Goal: Information Seeking & Learning: Learn about a topic

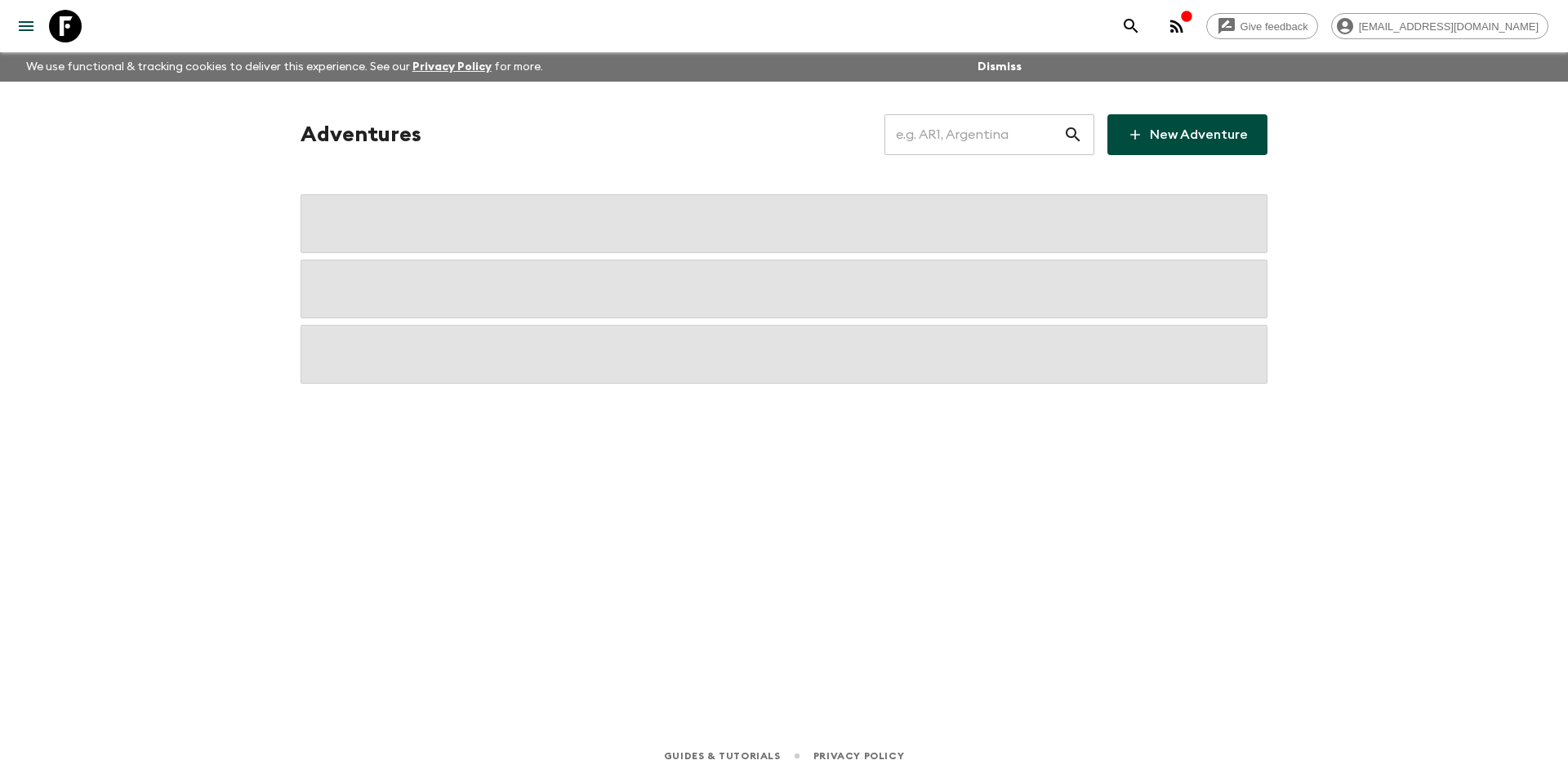
click at [1022, 136] on input "text" at bounding box center [974, 135] width 179 height 46
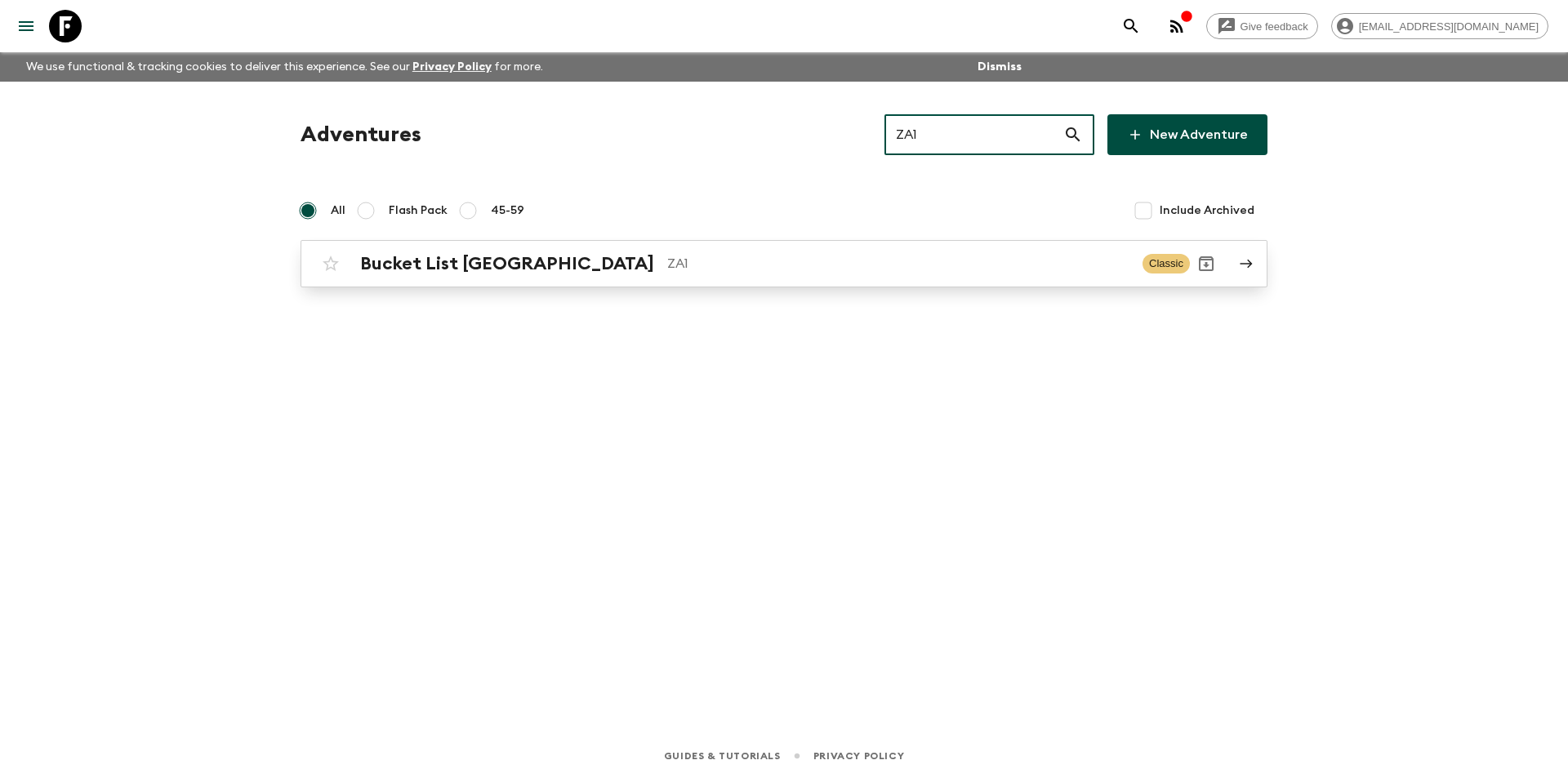
type input "ZA1"
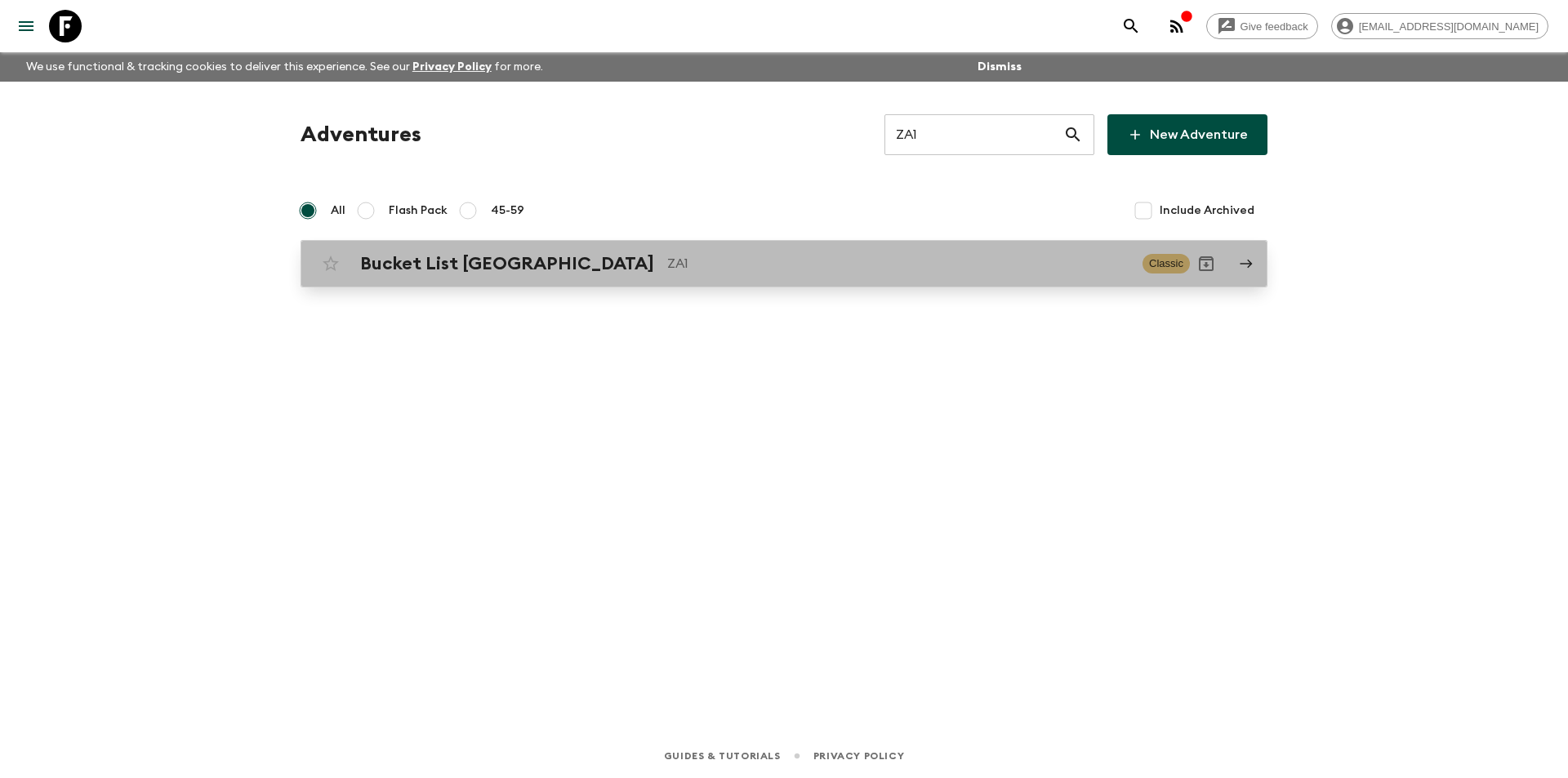
click at [706, 270] on p "ZA1" at bounding box center [898, 263] width 462 height 20
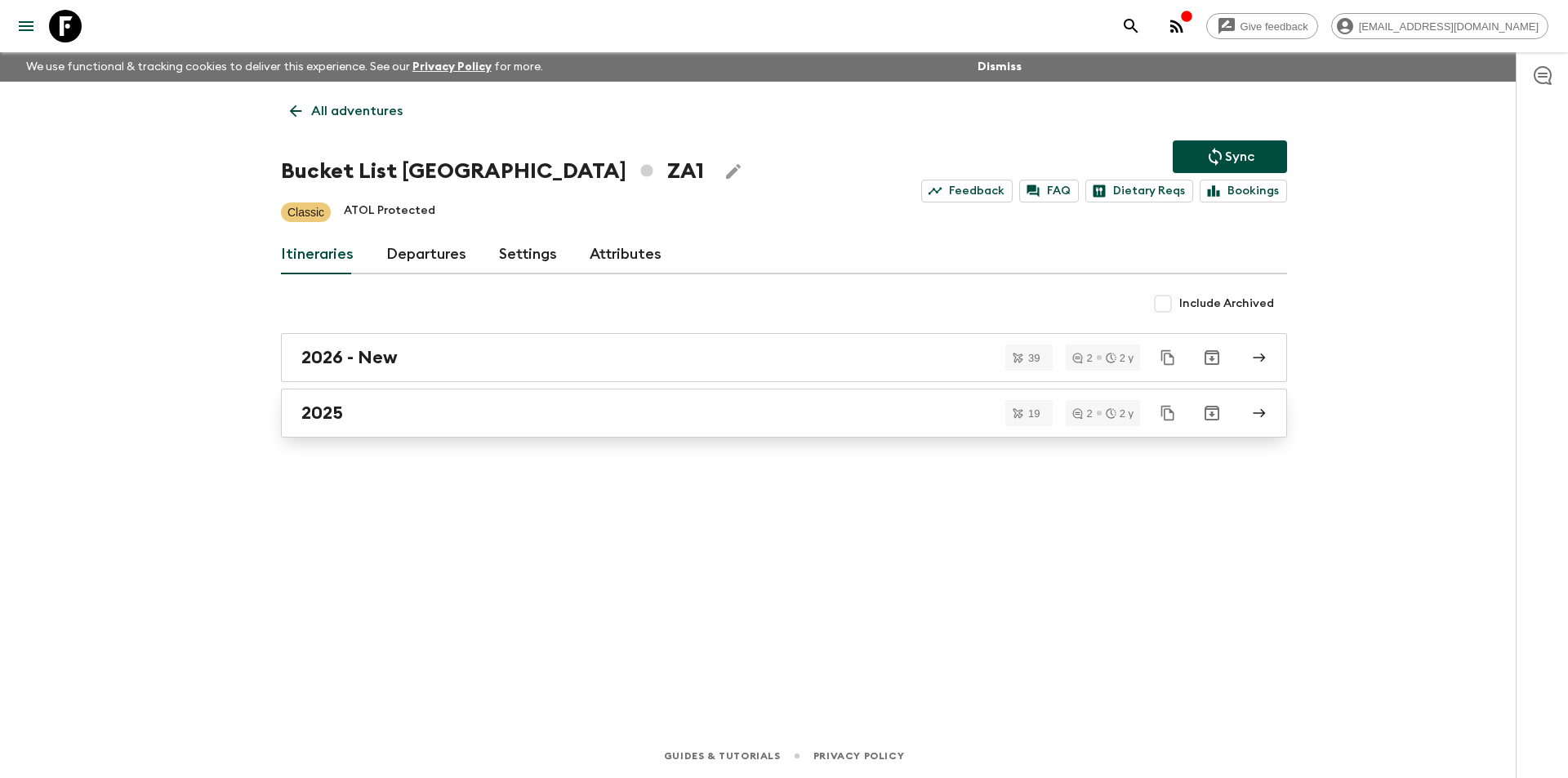
click at [427, 421] on div "2025" at bounding box center [768, 413] width 934 height 21
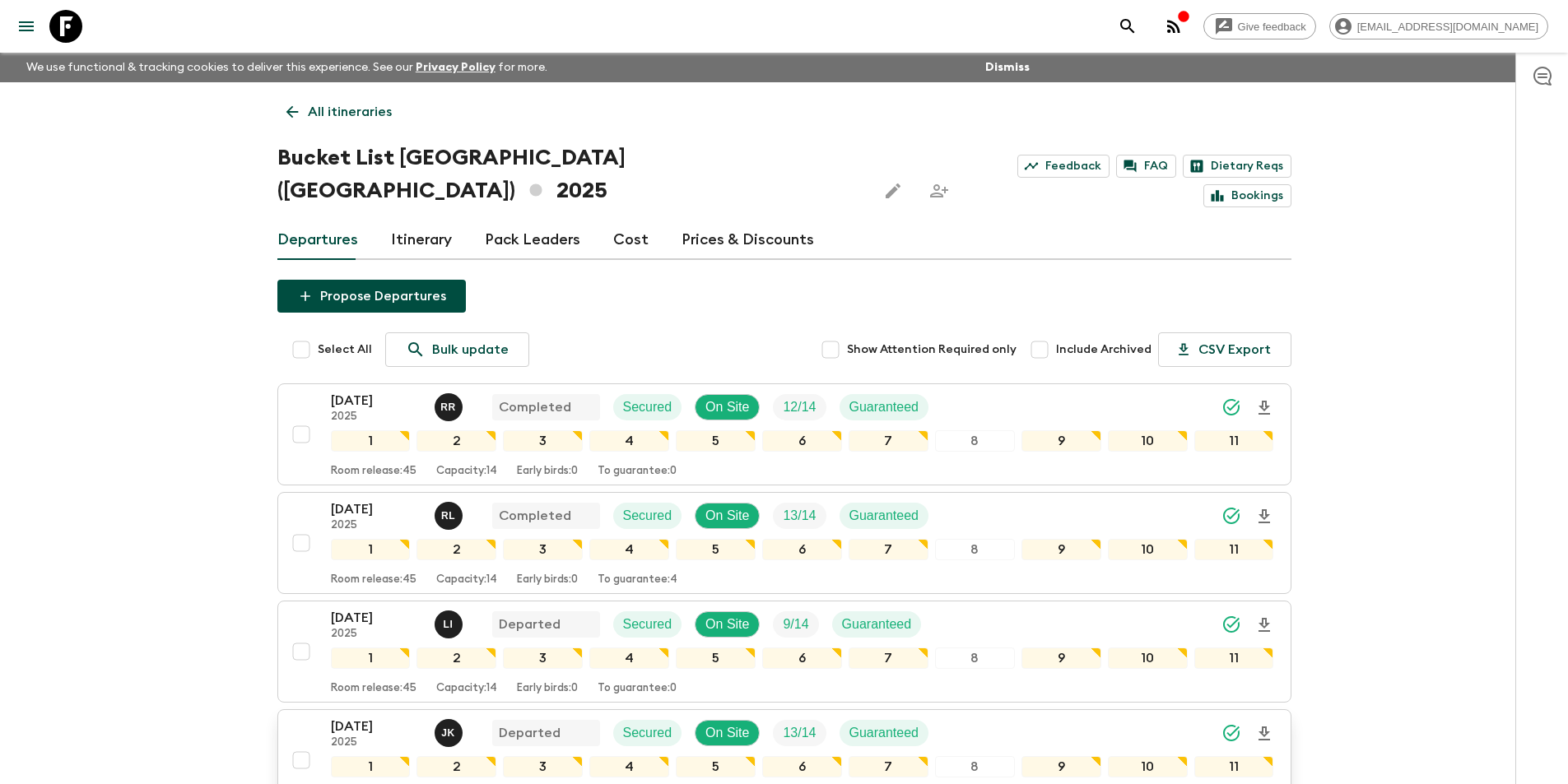
click at [362, 736] on p "2025" at bounding box center [375, 743] width 91 height 13
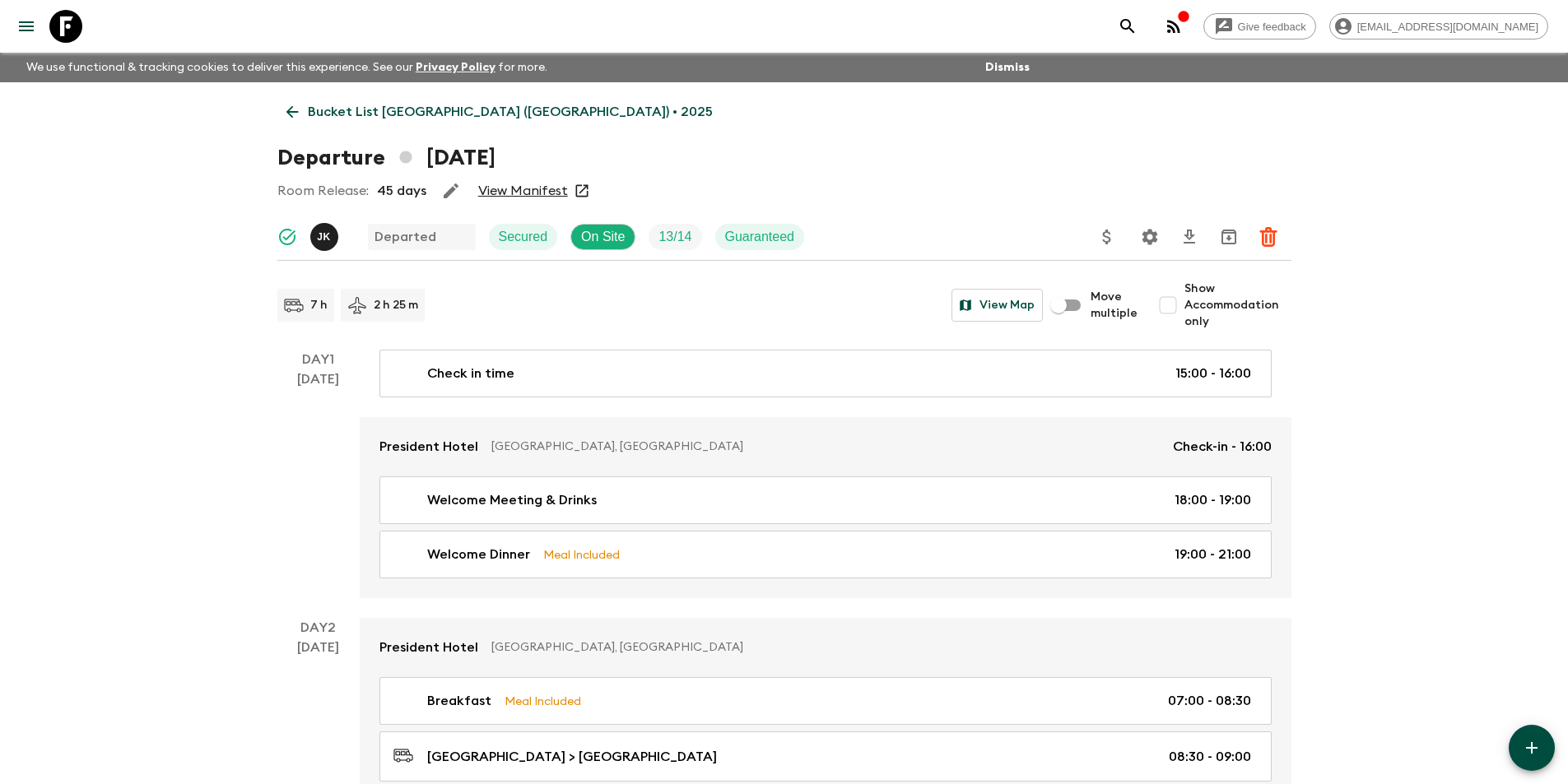
click at [301, 108] on icon at bounding box center [292, 111] width 18 height 18
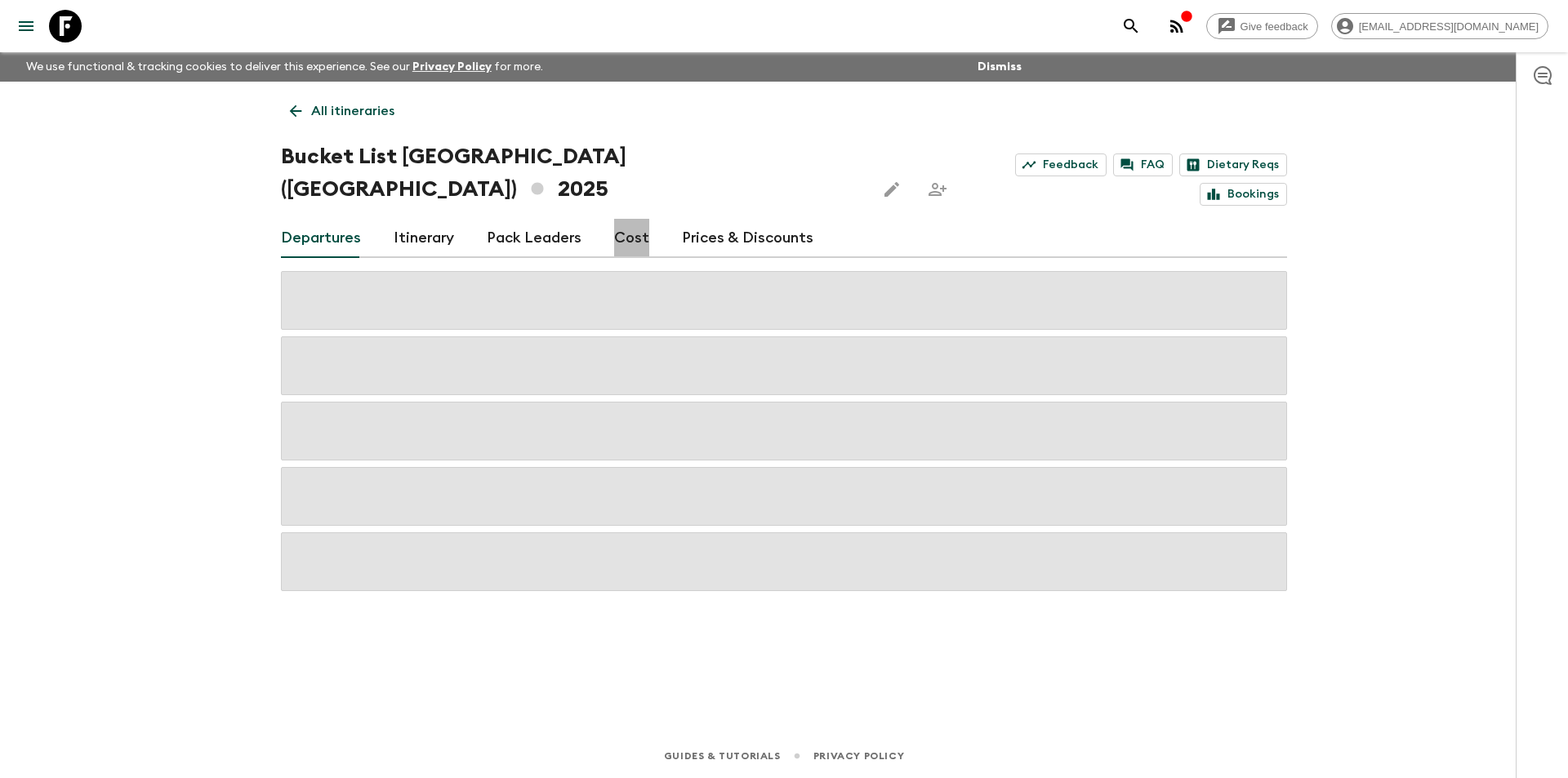
click at [631, 222] on link "Cost" at bounding box center [631, 237] width 35 height 39
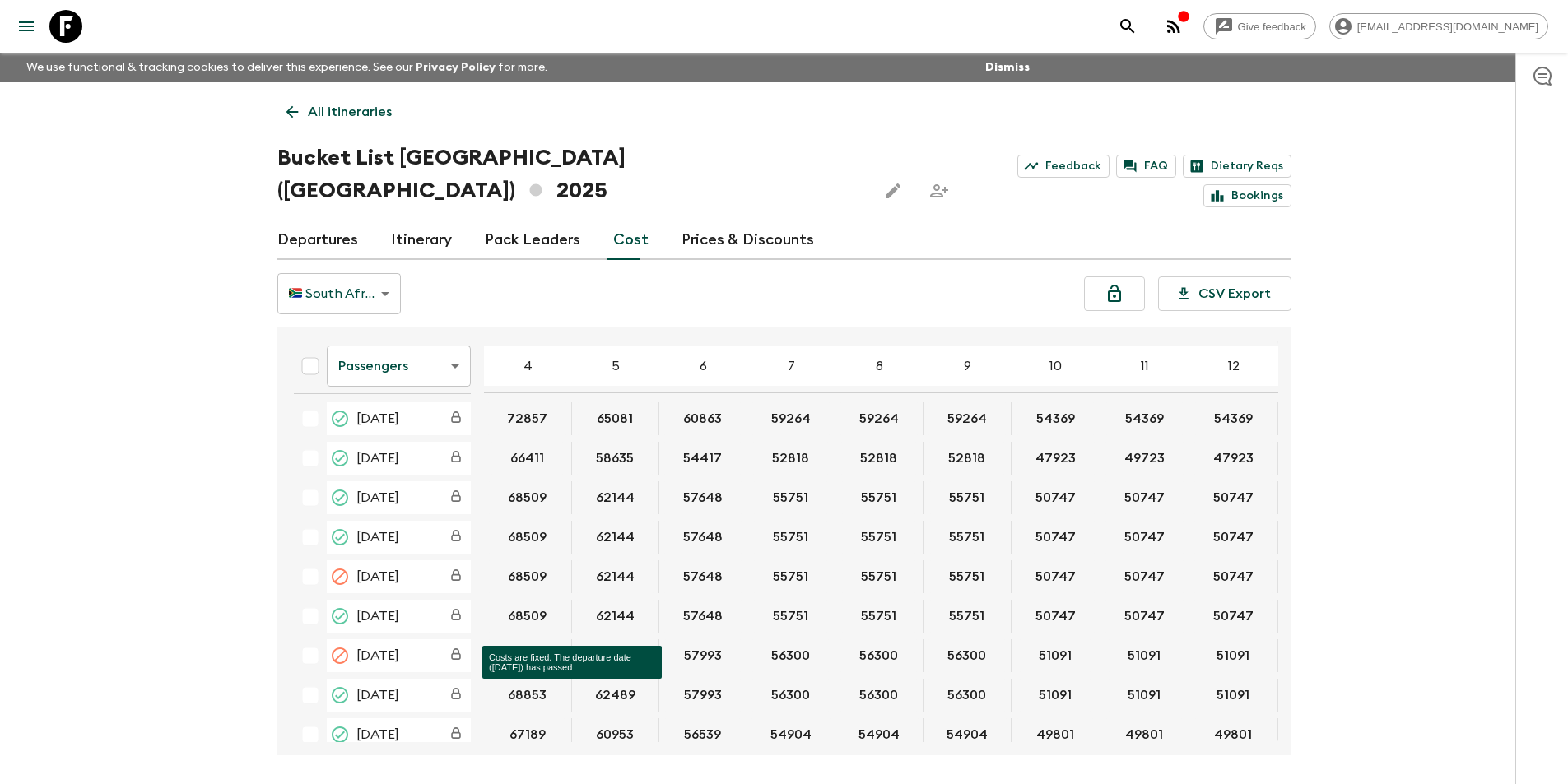
scroll to position [2879, 0]
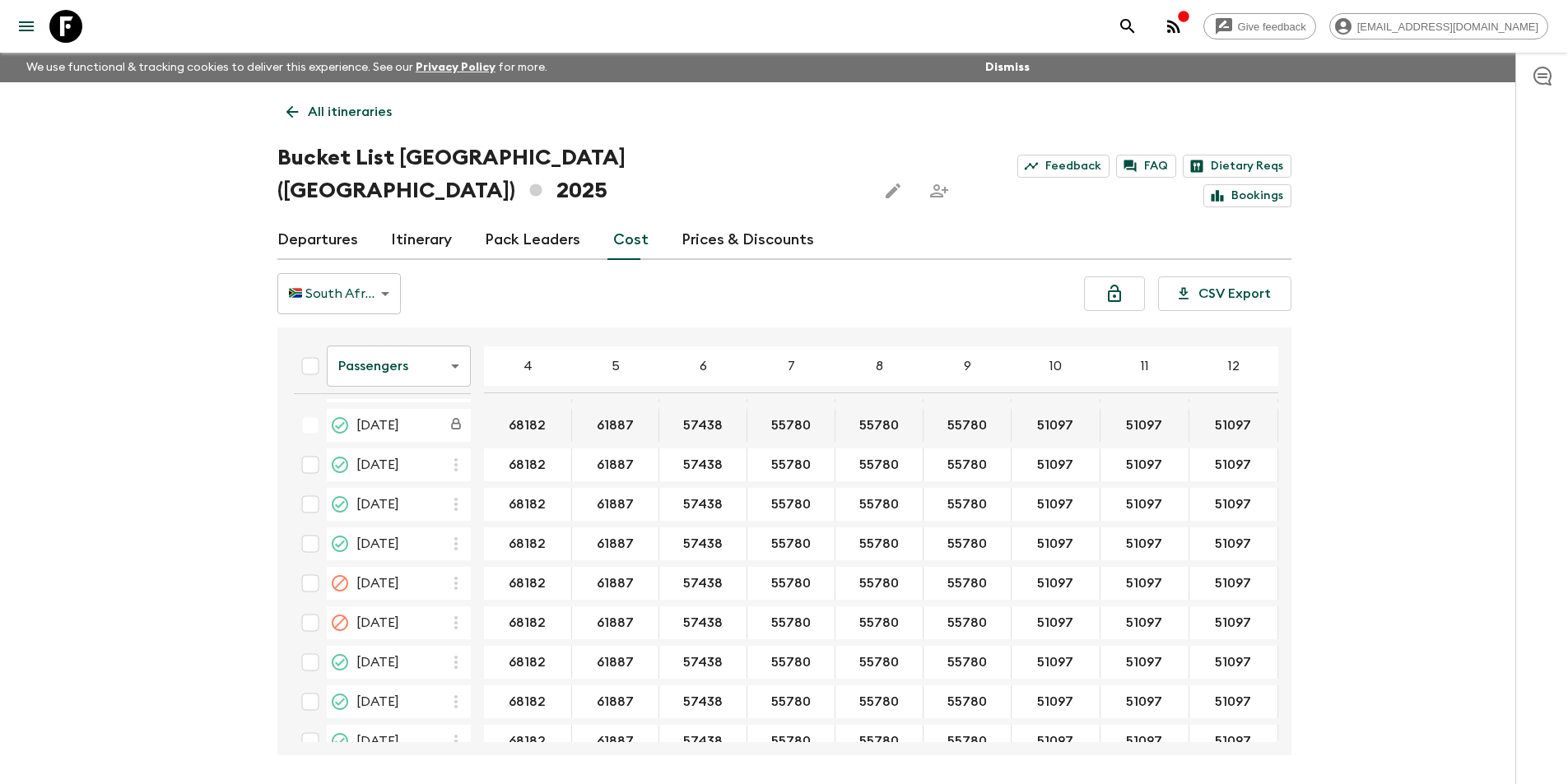
drag, startPoint x: 957, startPoint y: 709, endPoint x: 987, endPoint y: 708, distance: 30.0
click at [973, 708] on div "Passengers passengersCost ​ 4 5 6 7 8 9 10 11 12 13 14 15 16 17 18 [DATE] 64027…" at bounding box center [784, 541] width 1014 height 428
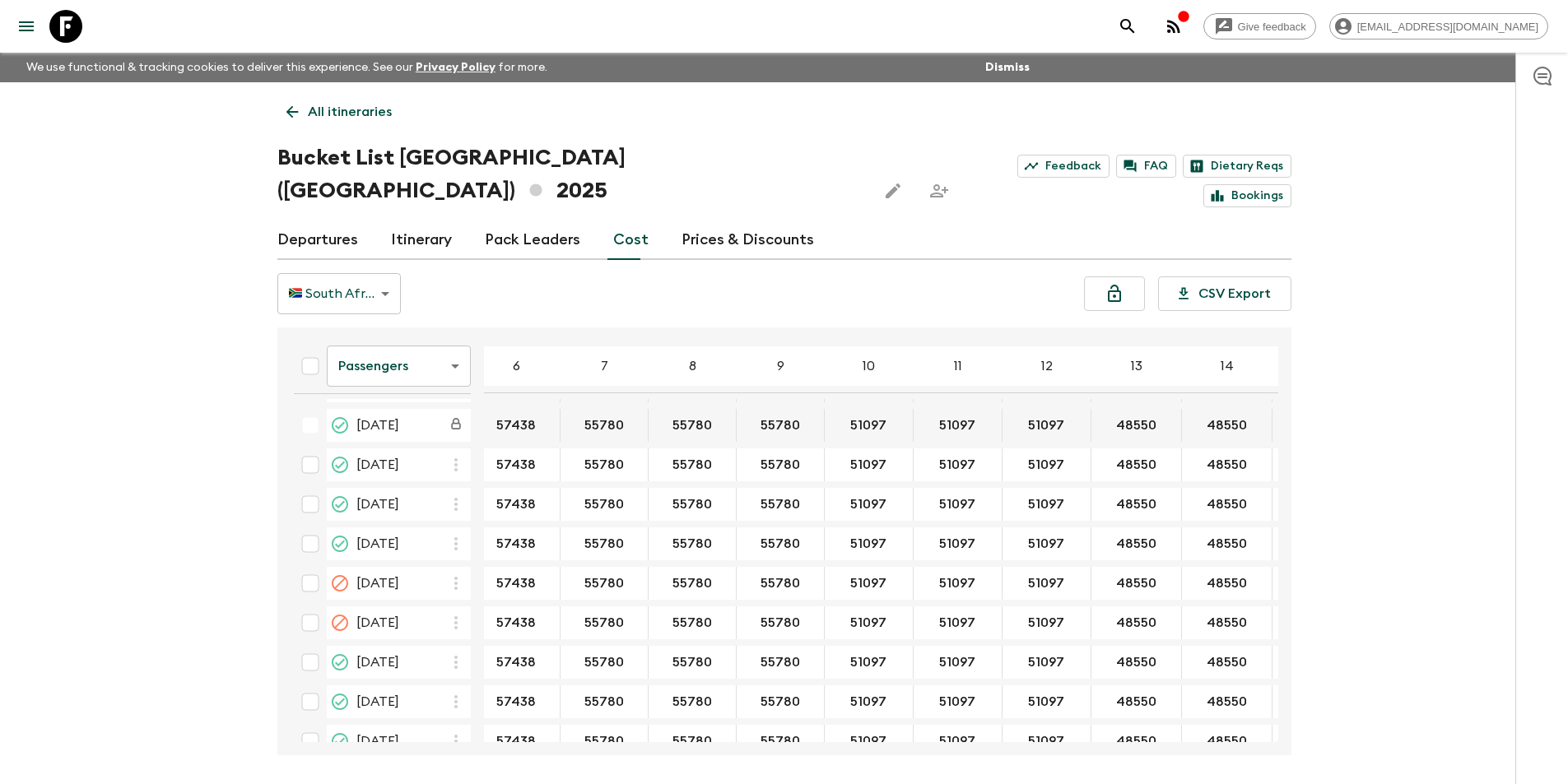
scroll to position [2879, 120]
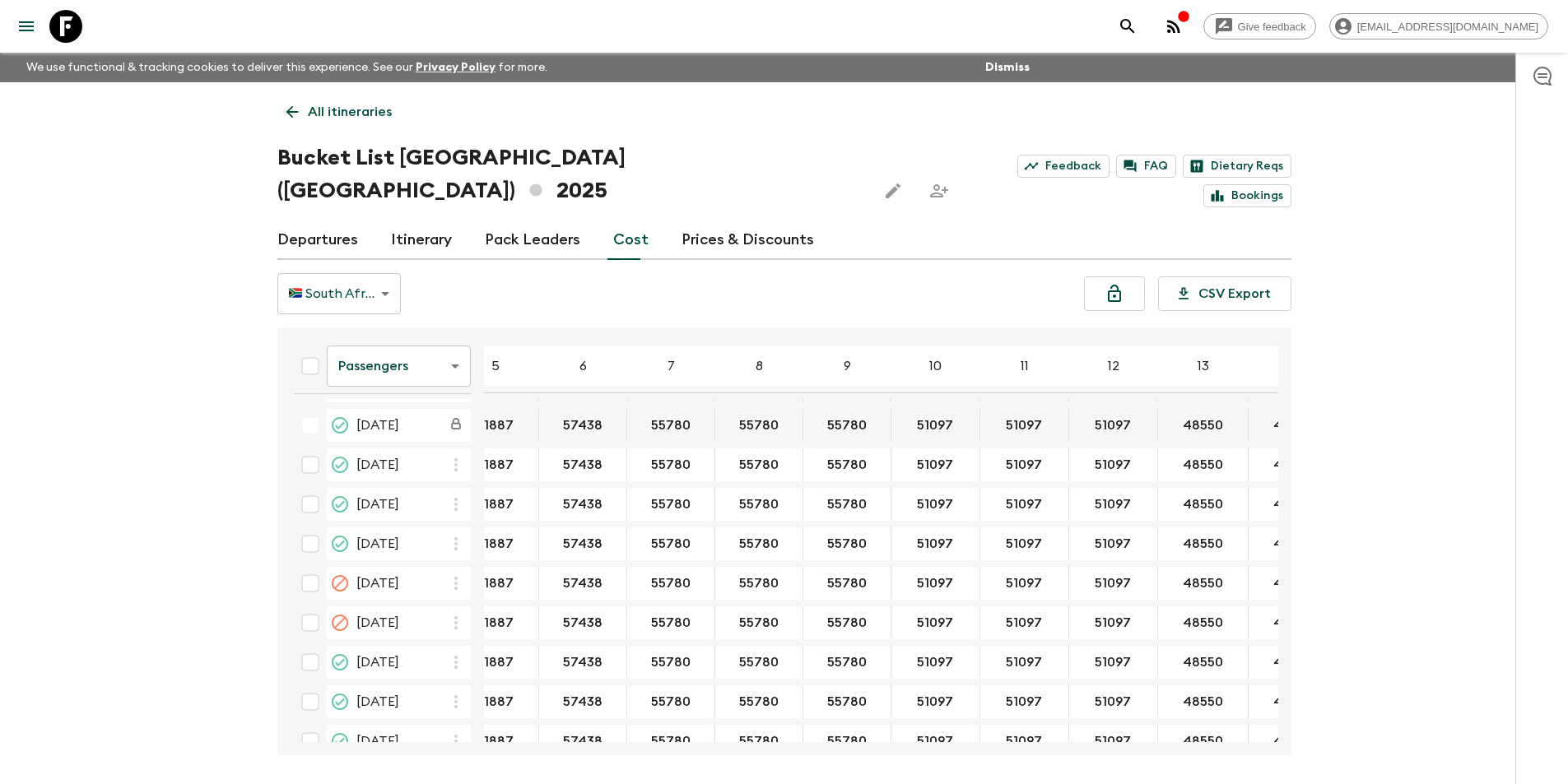
click at [395, 343] on body "Give feedback [EMAIL_ADDRESS][DOMAIN_NAME] We use functional & tracking cookies…" at bounding box center [784, 422] width 1568 height 845
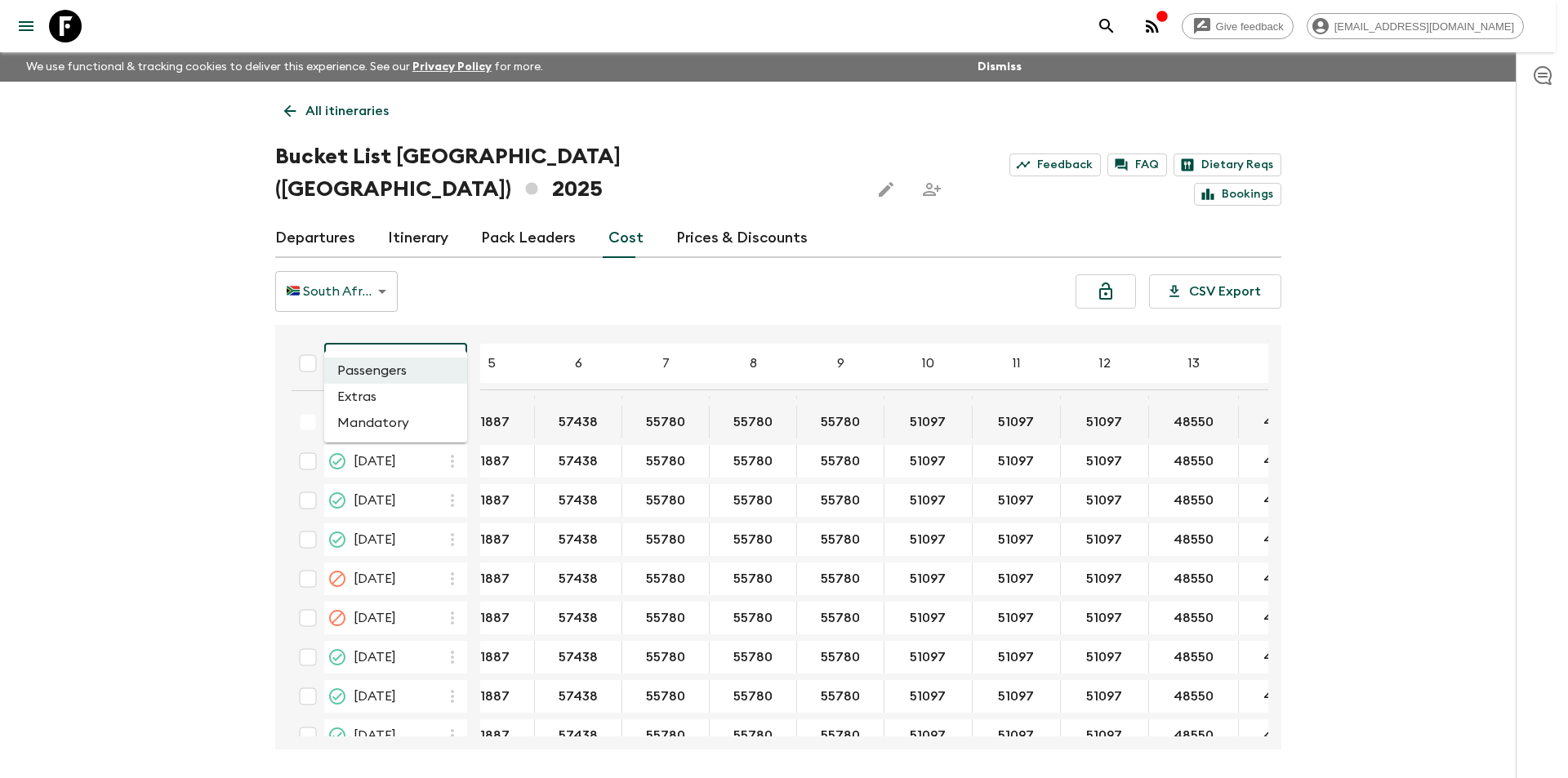
click at [386, 397] on li "Extras" at bounding box center [395, 397] width 143 height 27
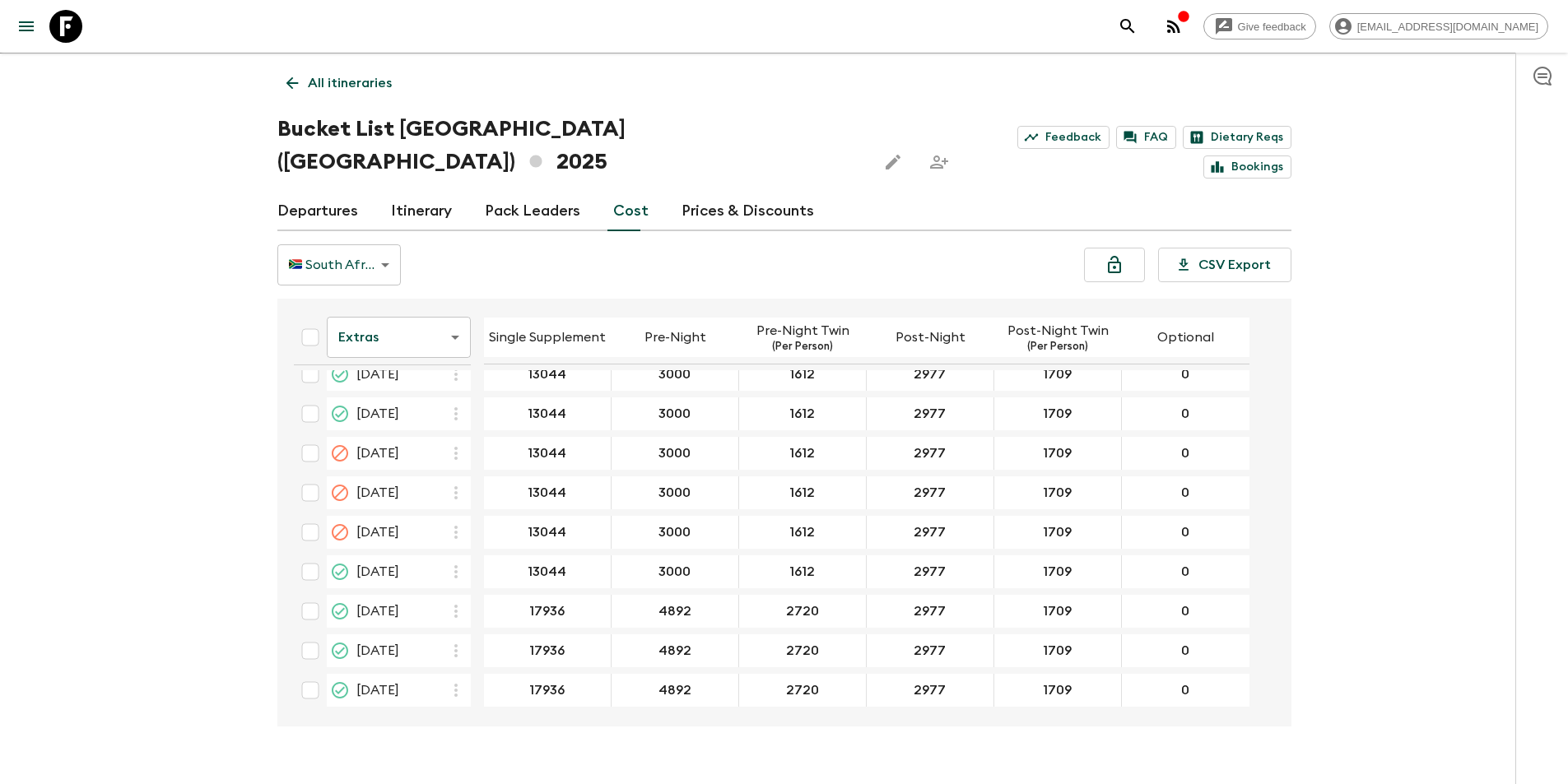
scroll to position [2766, 0]
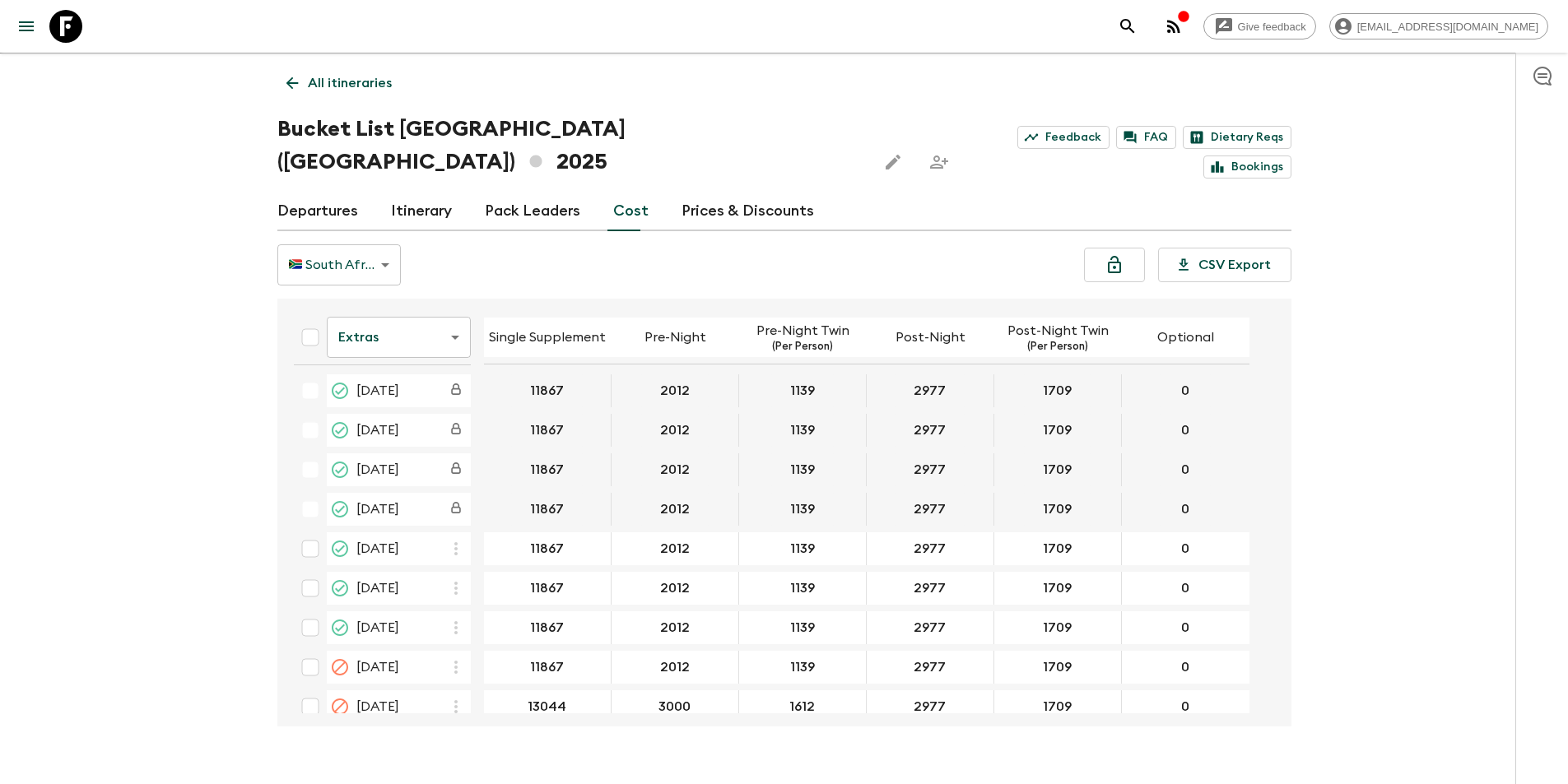
click at [439, 305] on body "Give feedback [EMAIL_ADDRESS][DOMAIN_NAME] We use functional & tracking cookies…" at bounding box center [784, 393] width 1568 height 845
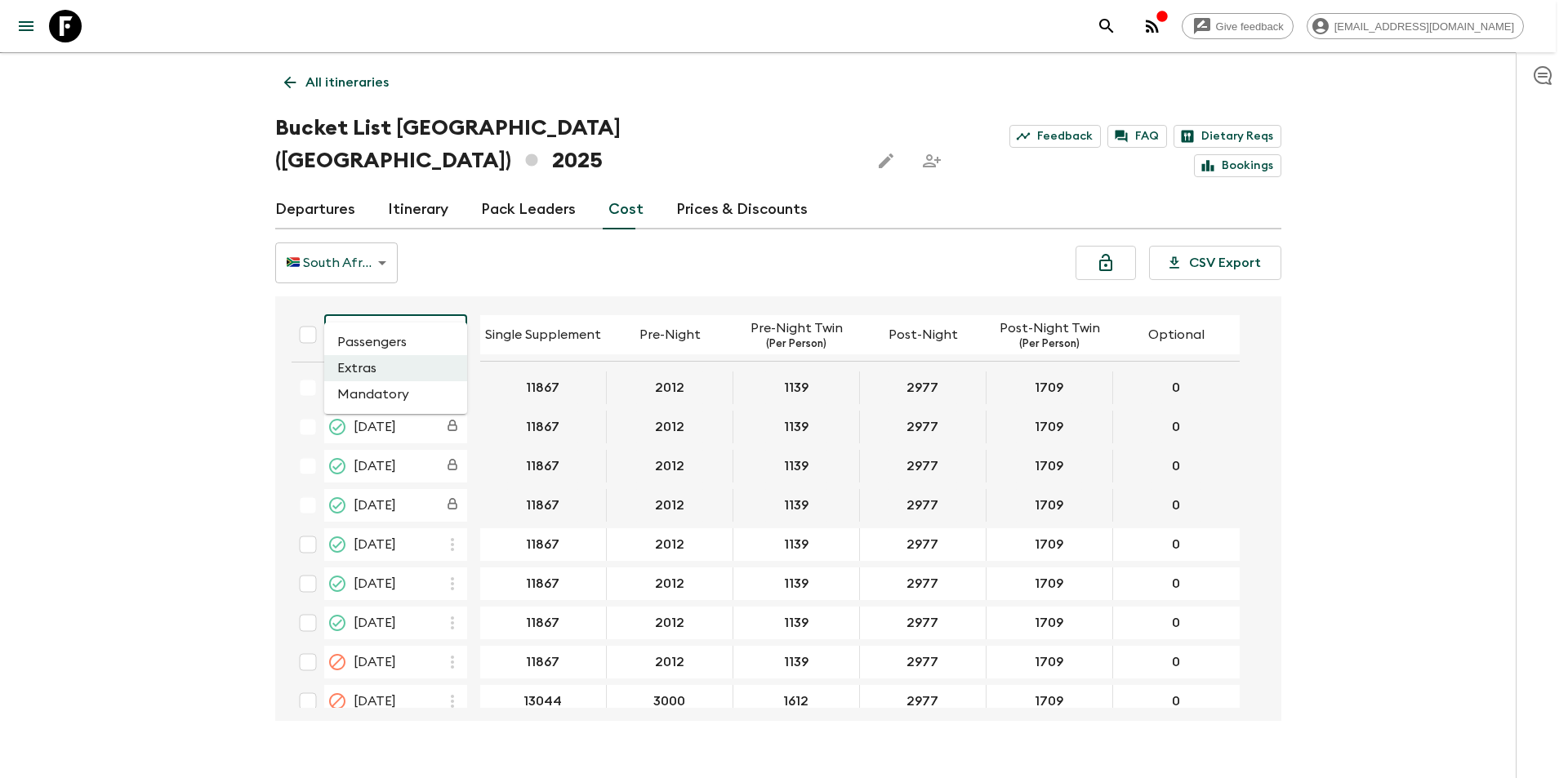
click at [418, 385] on li "Mandatory" at bounding box center [395, 394] width 143 height 27
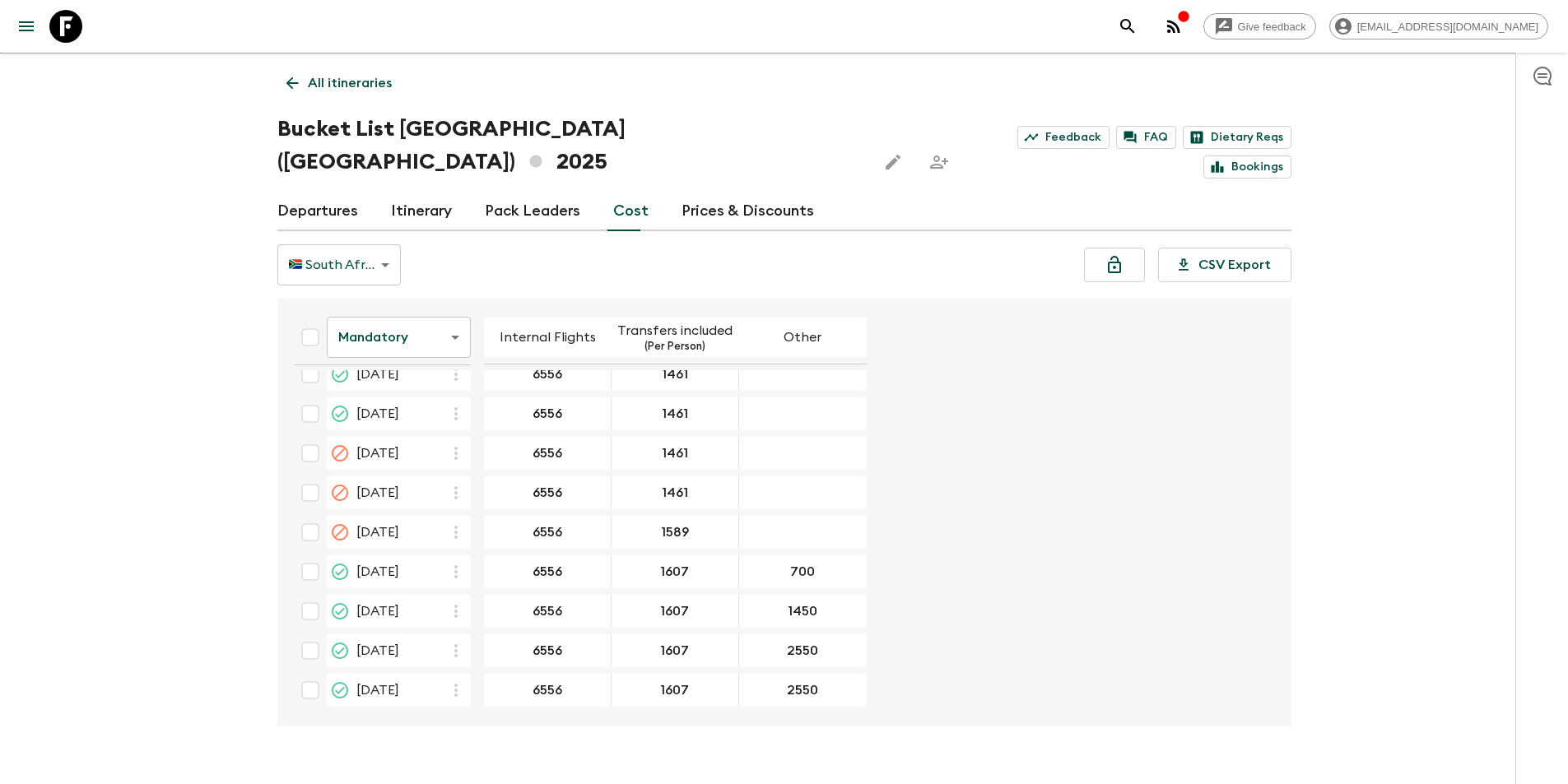
scroll to position [2766, 0]
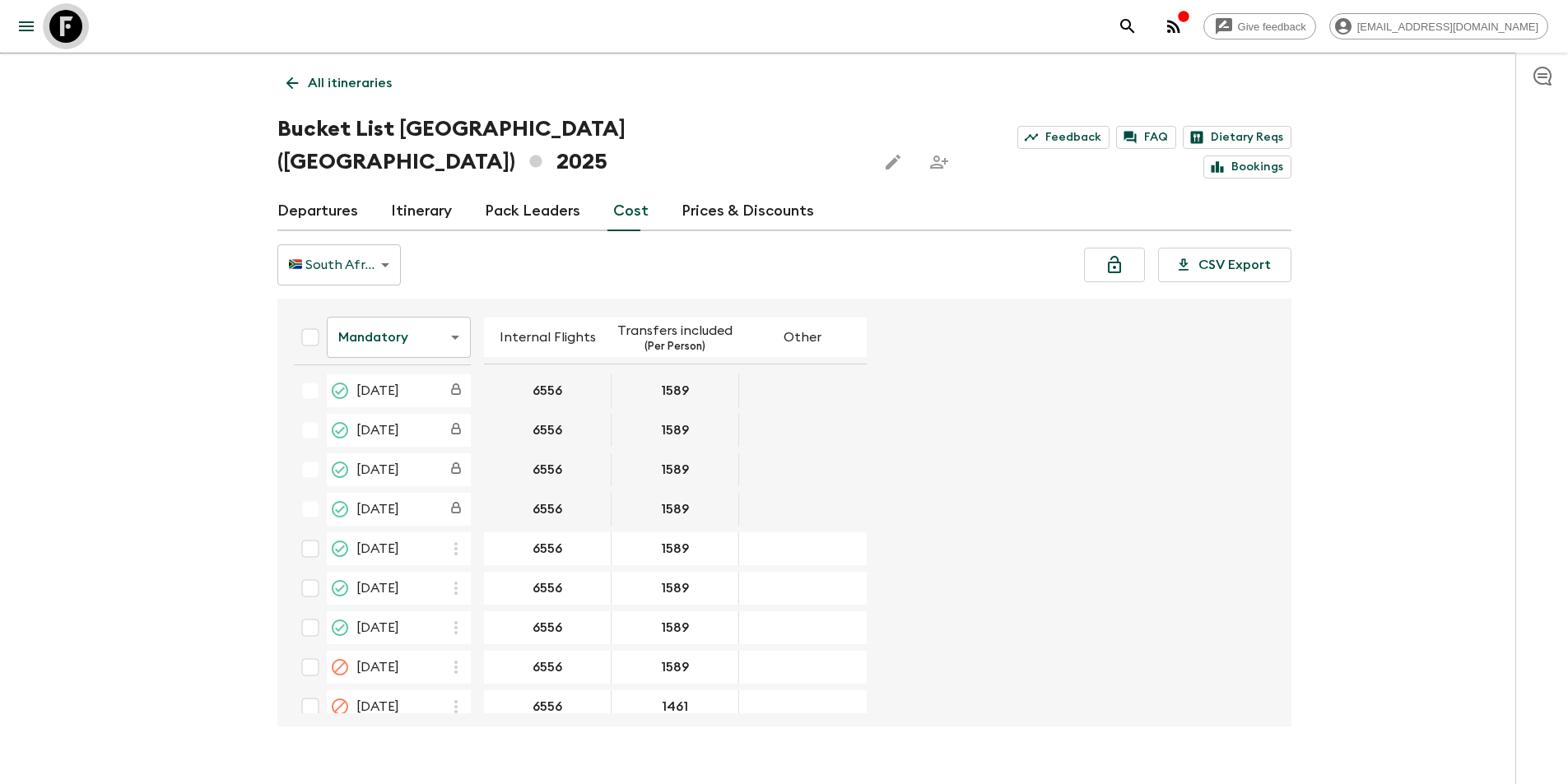
click at [67, 44] on link at bounding box center [66, 26] width 46 height 46
